Goal: Answer question/provide support

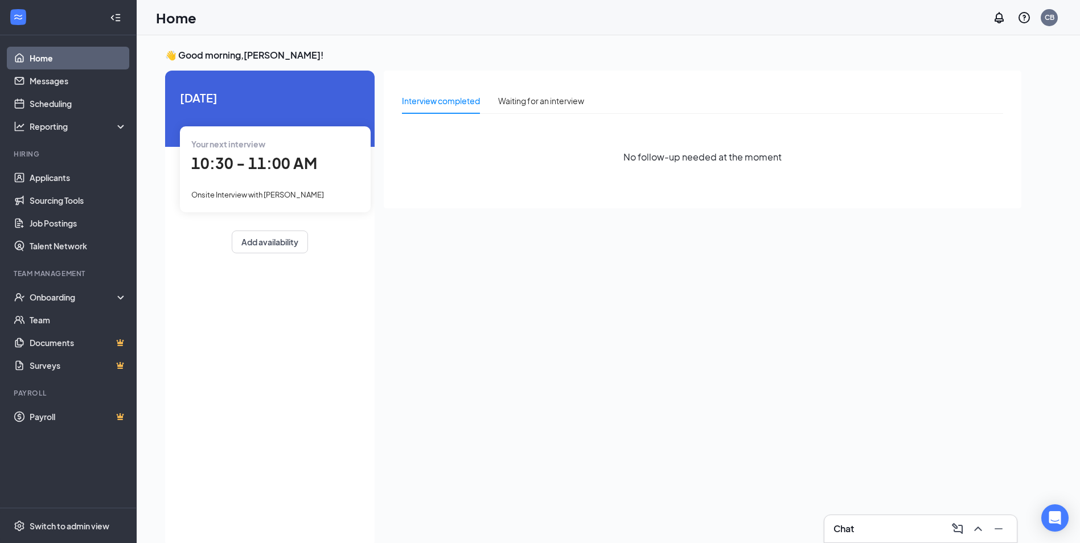
click at [355, 187] on div "Your next interview 10:30 - 11:00 AM Onsite Interview with [PERSON_NAME]" at bounding box center [275, 168] width 191 height 85
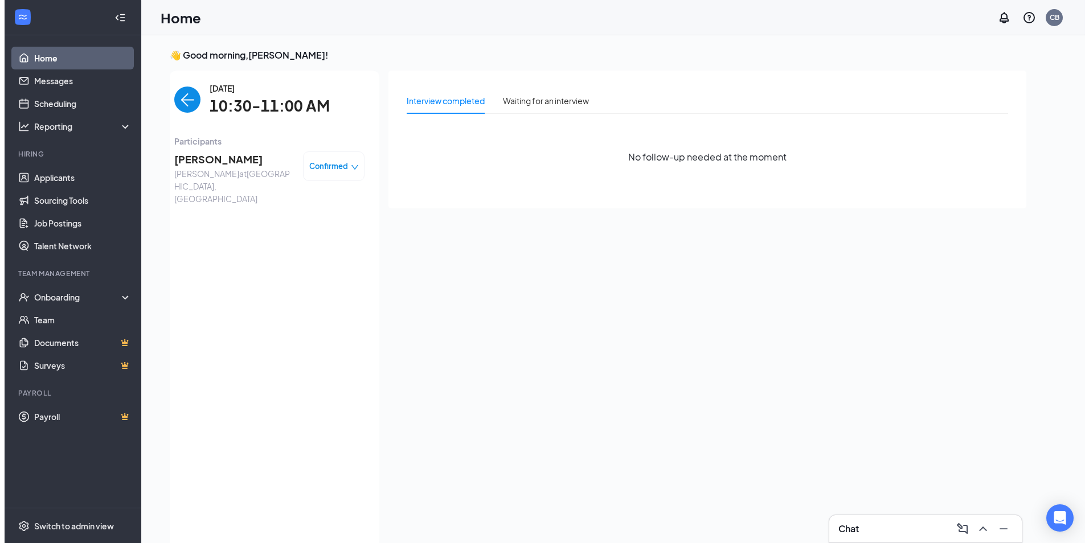
scroll to position [5, 0]
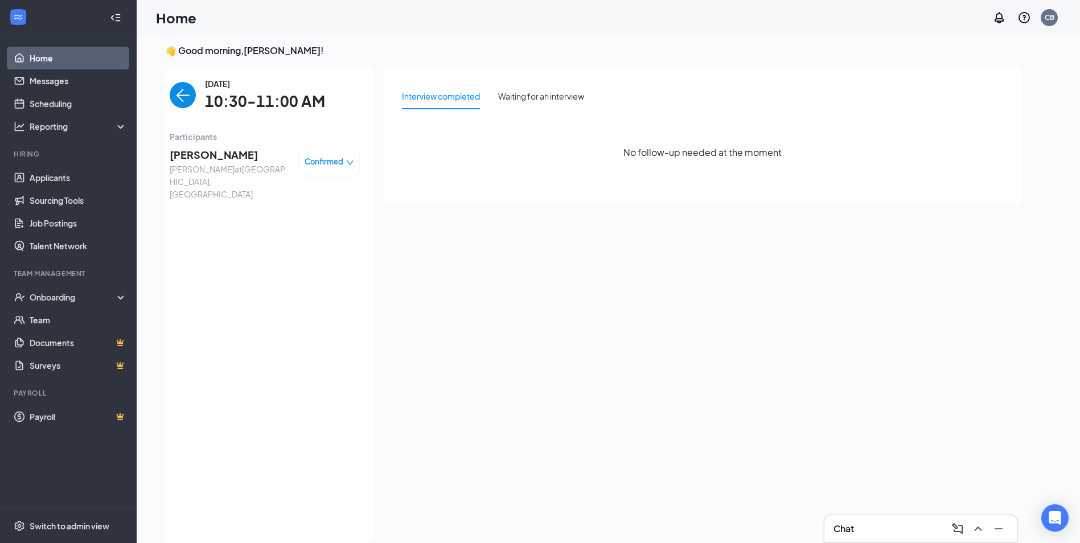
click at [243, 157] on span "[PERSON_NAME]" at bounding box center [230, 155] width 120 height 16
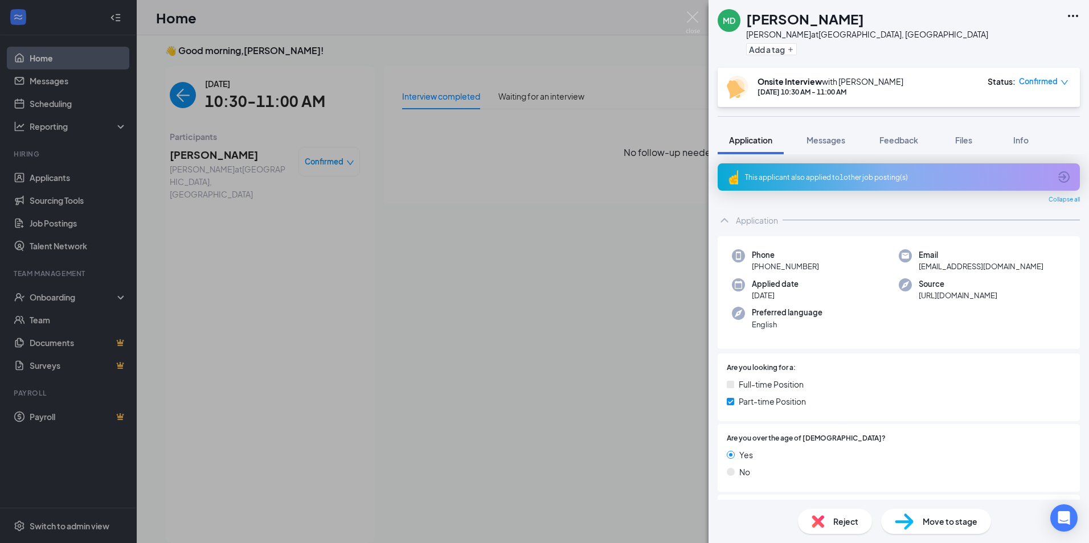
click at [889, 182] on div "This applicant also applied to 1 other job posting(s)" at bounding box center [899, 176] width 362 height 27
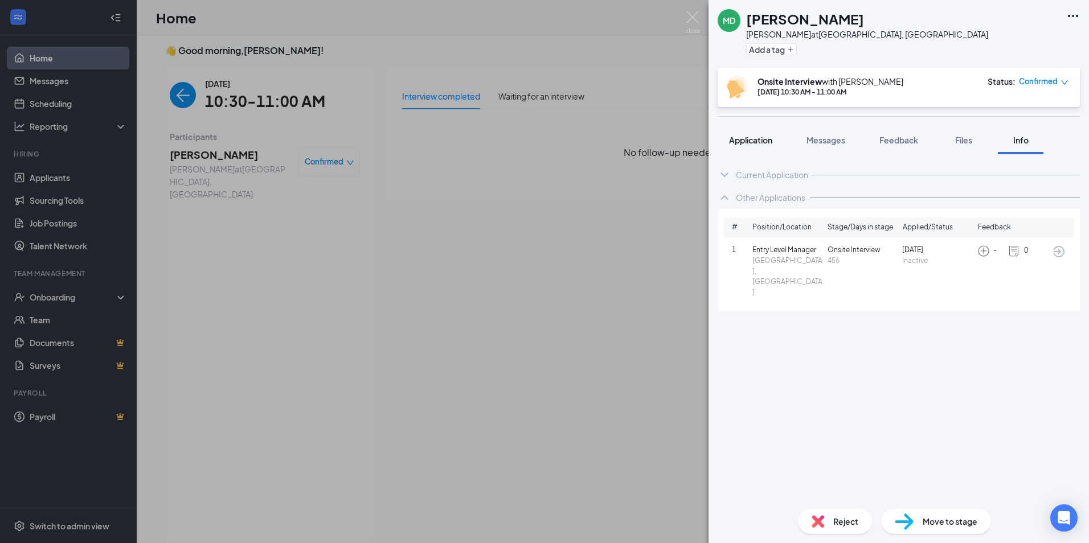
click at [777, 139] on button "Application" at bounding box center [751, 140] width 66 height 28
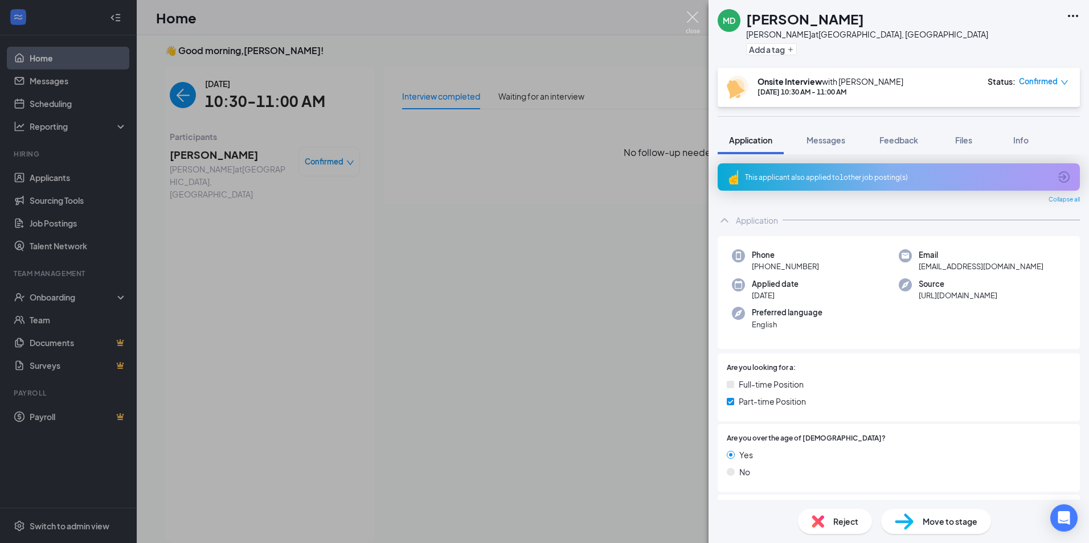
click at [694, 13] on img at bounding box center [693, 22] width 14 height 22
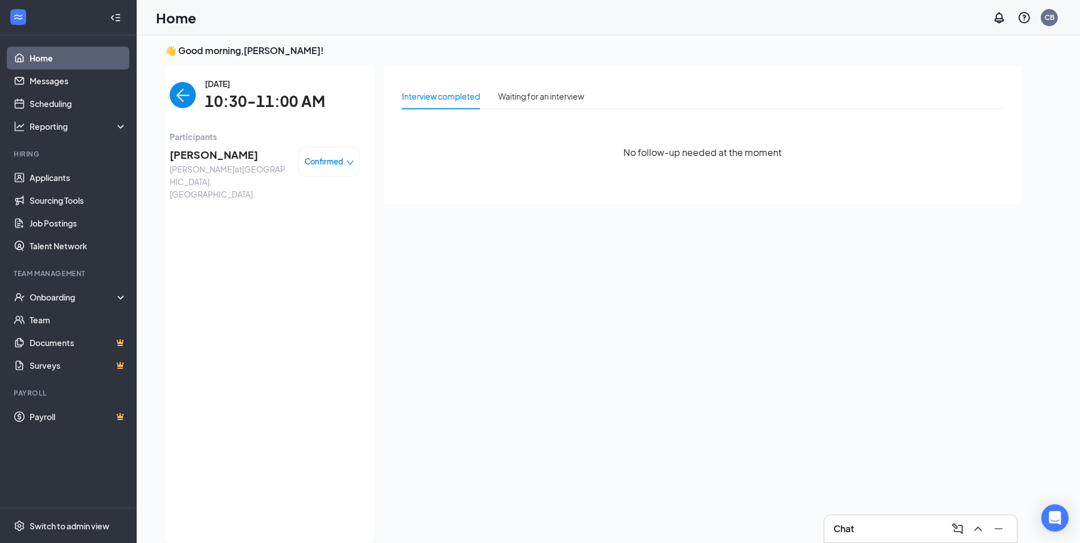
click at [208, 158] on span "[PERSON_NAME]" at bounding box center [230, 155] width 120 height 16
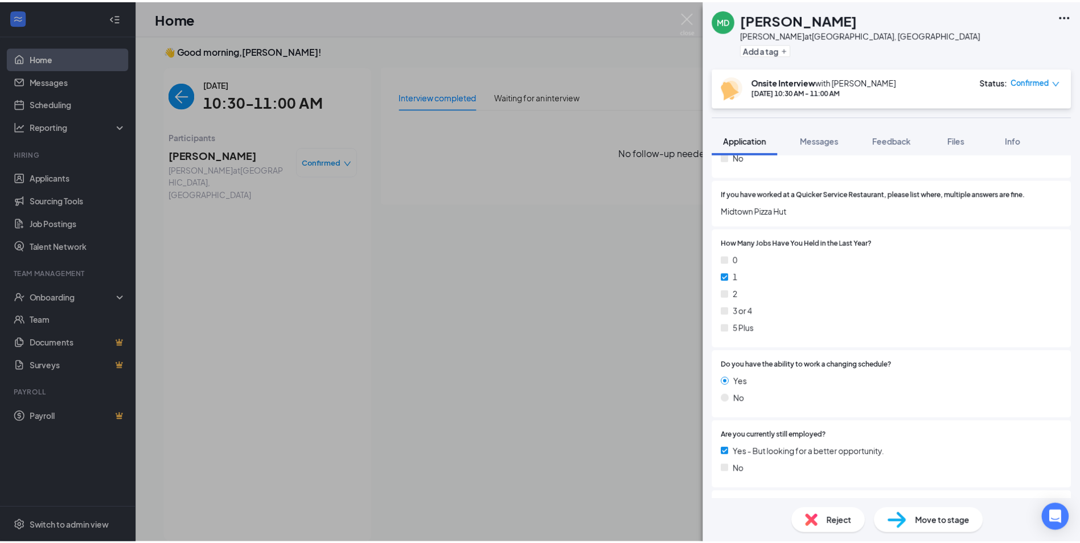
scroll to position [567, 0]
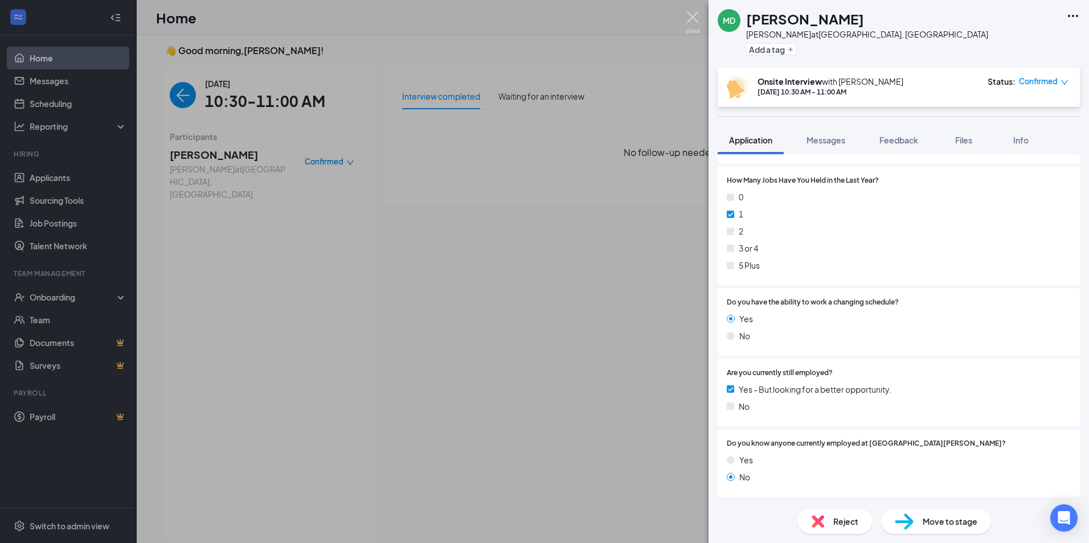
click at [694, 26] on img at bounding box center [693, 22] width 14 height 22
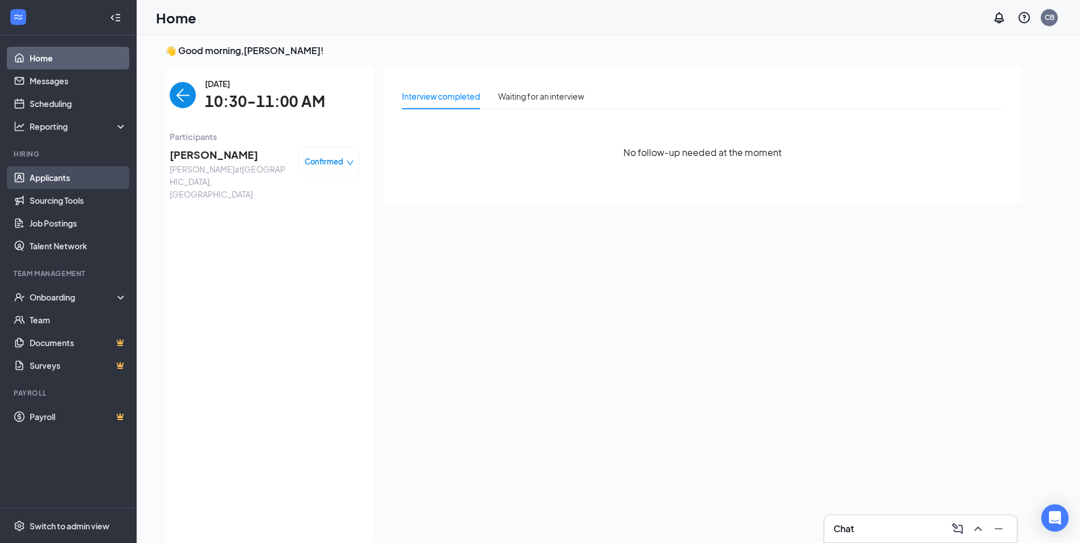
click at [63, 179] on link "Applicants" at bounding box center [78, 177] width 97 height 23
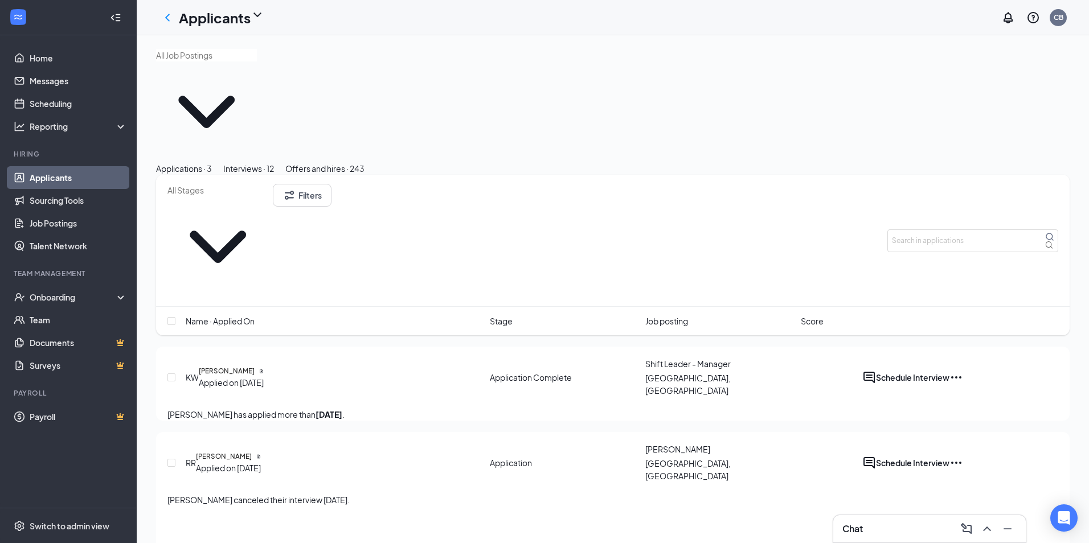
click at [274, 162] on button "Interviews · 12" at bounding box center [248, 168] width 51 height 13
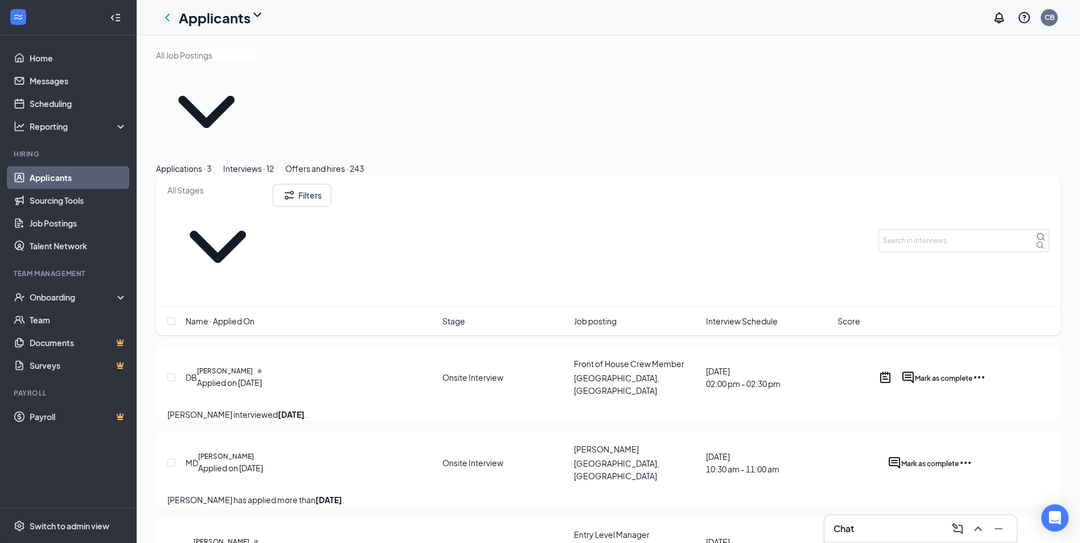
click at [973, 456] on icon "Ellipses" at bounding box center [966, 463] width 14 height 14
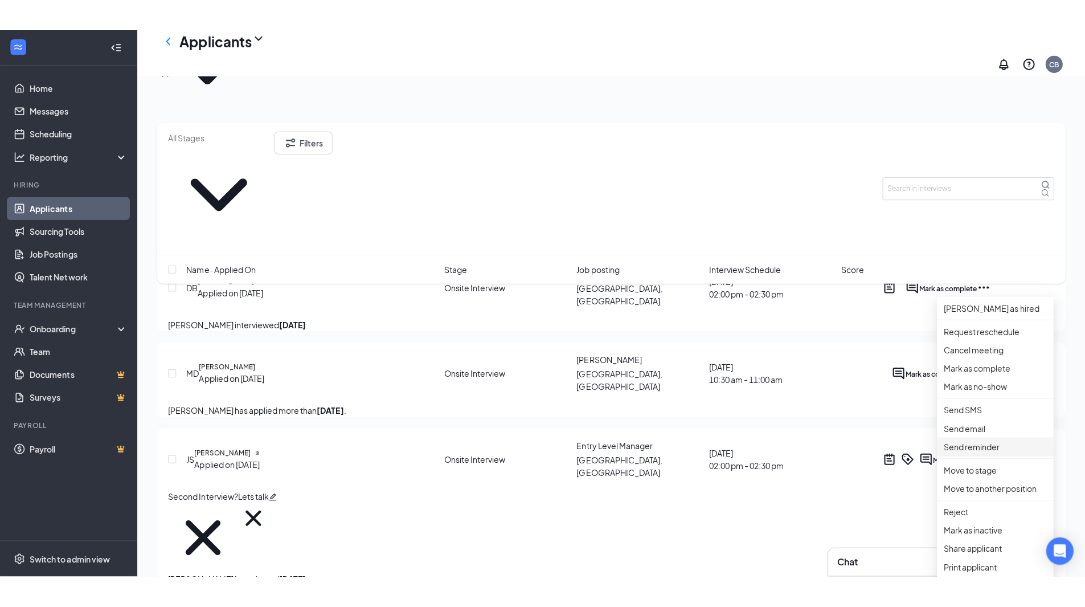
scroll to position [57, 0]
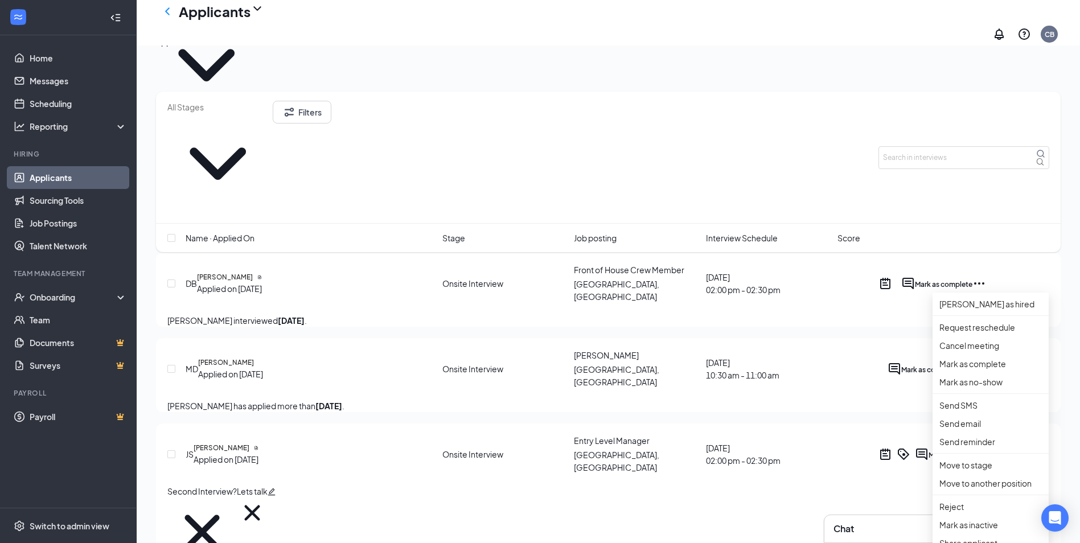
click at [879, 362] on div at bounding box center [879, 369] width 0 height 14
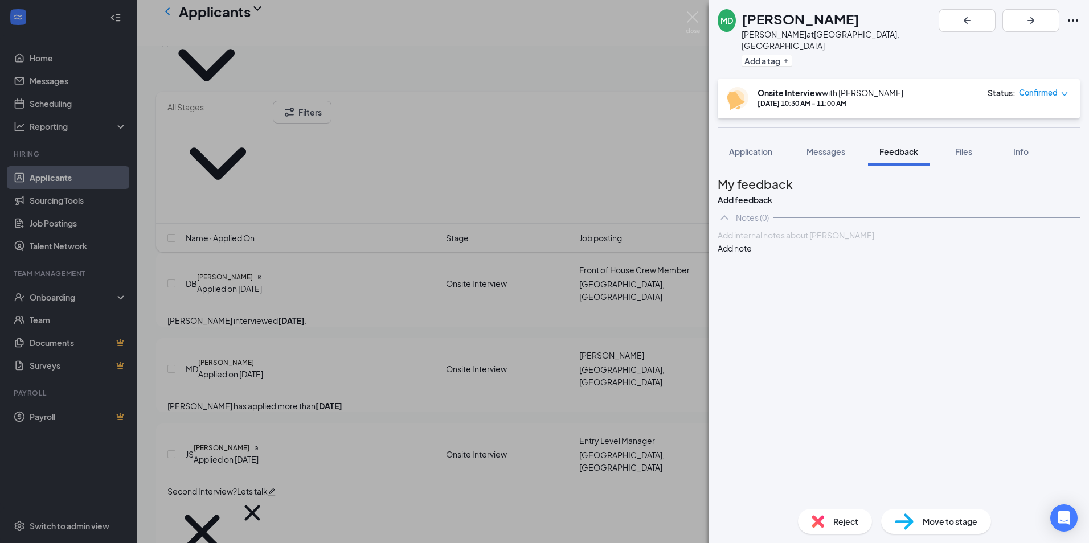
click at [814, 241] on div at bounding box center [898, 236] width 361 height 12
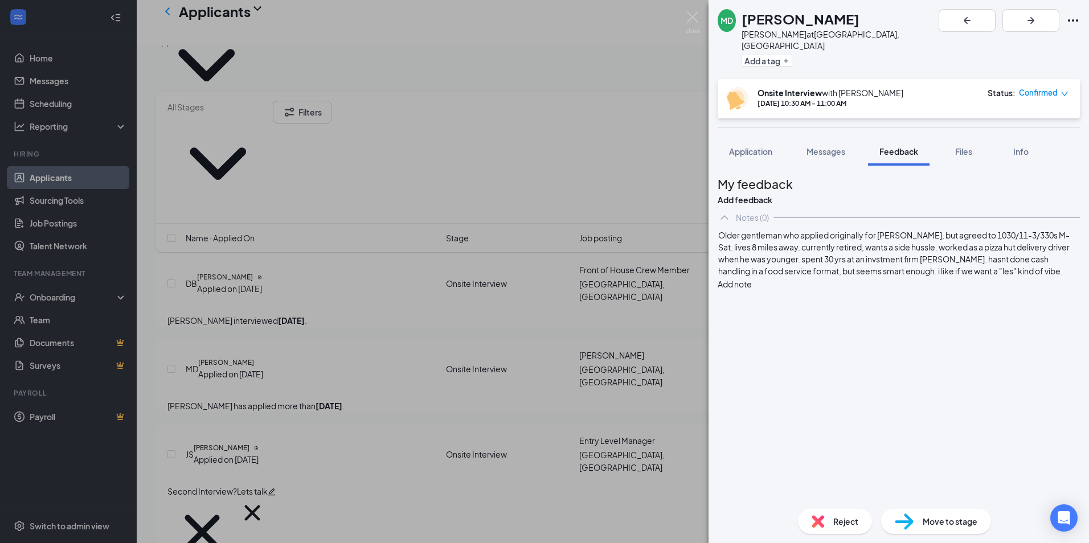
click at [752, 278] on button "Add note" at bounding box center [735, 284] width 34 height 13
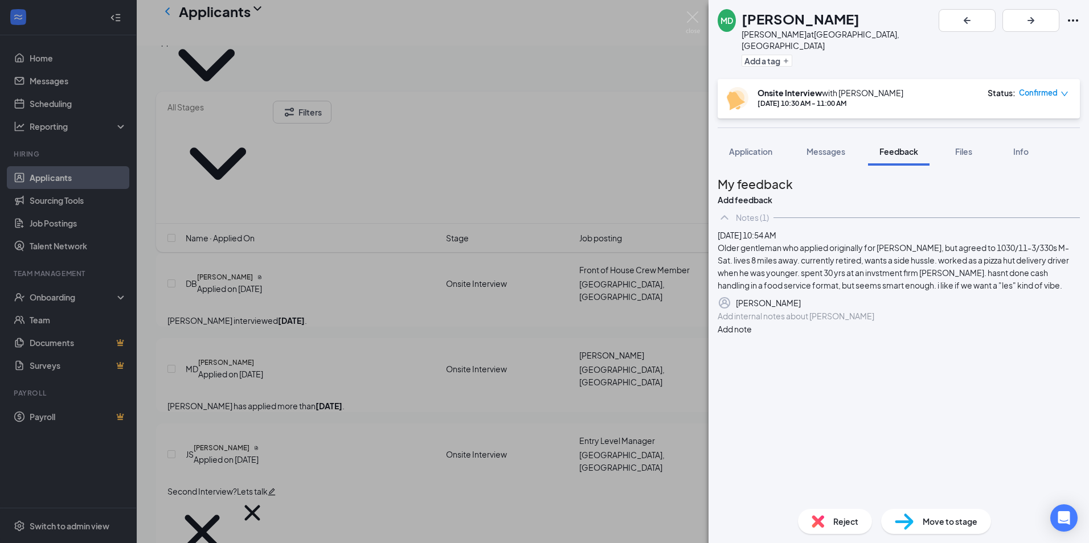
click at [718, 323] on button "Add note" at bounding box center [735, 329] width 34 height 13
click at [952, 322] on div at bounding box center [898, 316] width 361 height 12
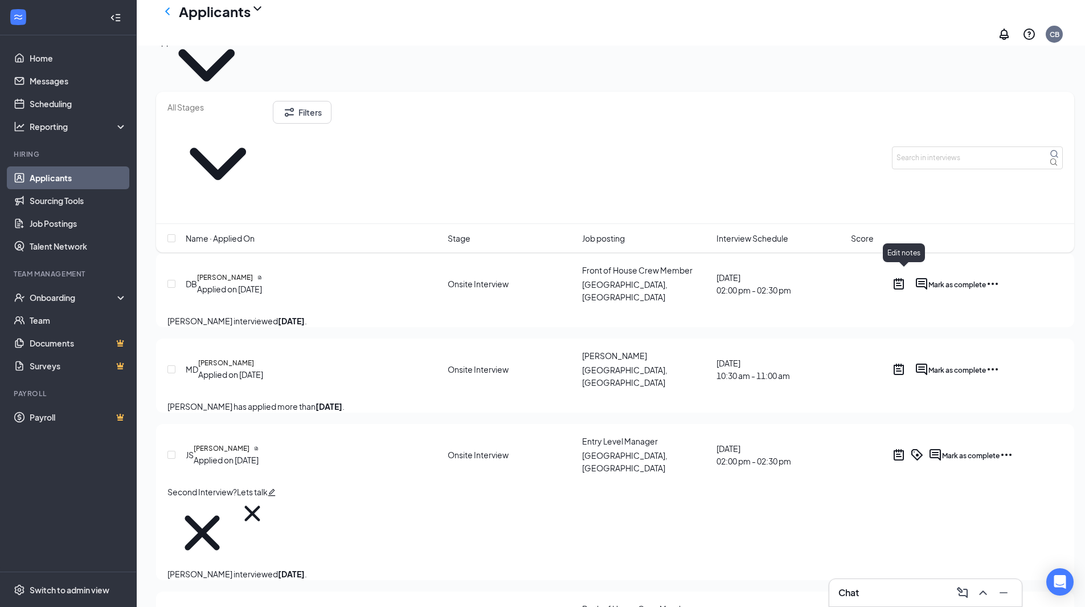
click at [904, 363] on icon "ActiveNote" at bounding box center [899, 368] width 10 height 11
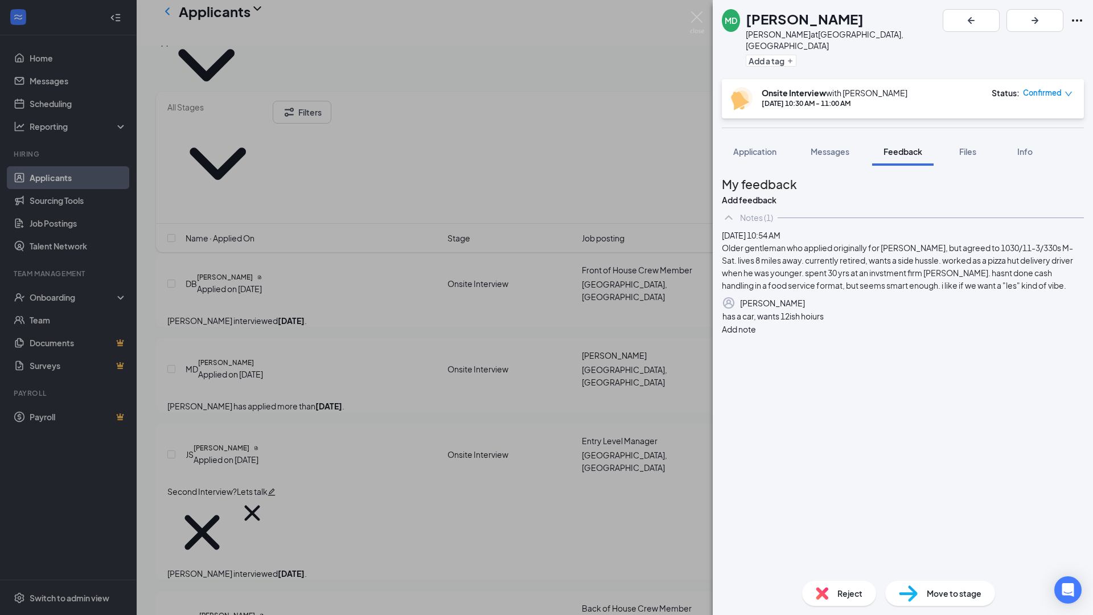
click at [863, 322] on div "has a car, wants 12ish hoiurs" at bounding box center [903, 316] width 361 height 12
click at [875, 322] on div "has a car, wants 12ish hoiur" at bounding box center [903, 316] width 361 height 12
click at [756, 335] on button "Add note" at bounding box center [739, 329] width 34 height 13
